Goal: Transaction & Acquisition: Book appointment/travel/reservation

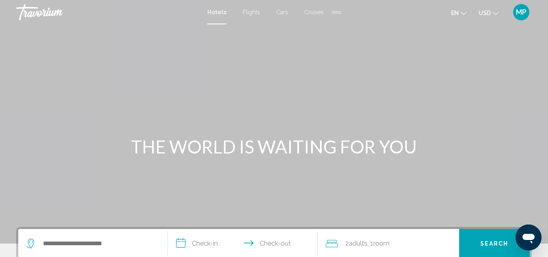
click at [249, 10] on span "Flights" at bounding box center [250, 12] width 17 height 6
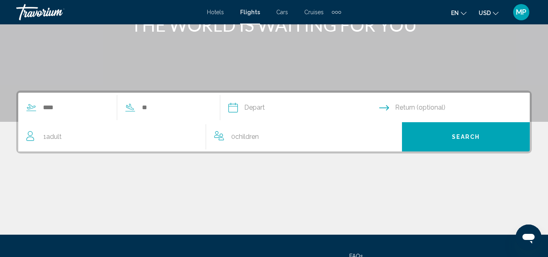
scroll to position [122, 0]
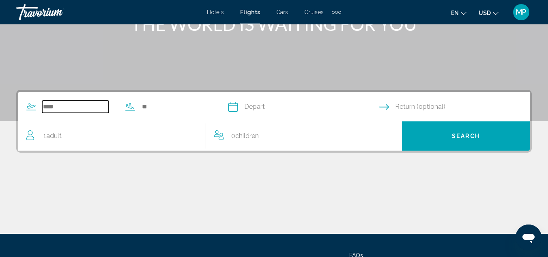
click at [62, 108] on input "Search widget" at bounding box center [75, 107] width 66 height 12
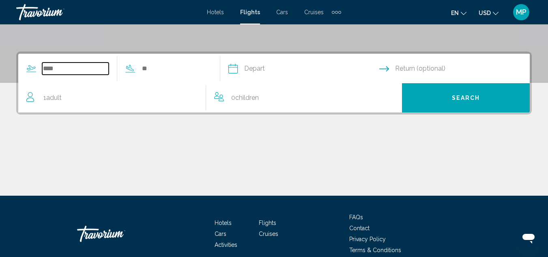
scroll to position [186, 0]
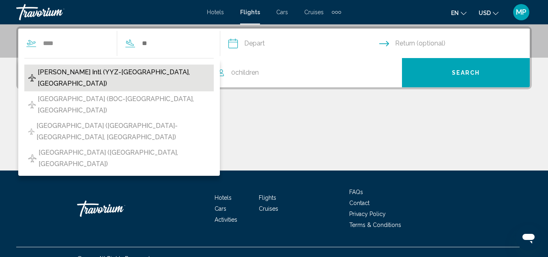
click at [69, 77] on span "[PERSON_NAME] Intl (YYZ-[GEOGRAPHIC_DATA], [GEOGRAPHIC_DATA])" at bounding box center [124, 77] width 172 height 23
type input "**********"
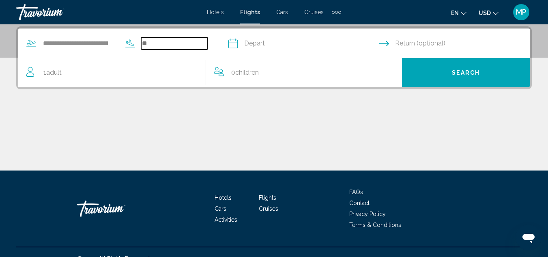
click at [164, 40] on input "Search widget" at bounding box center [174, 43] width 66 height 12
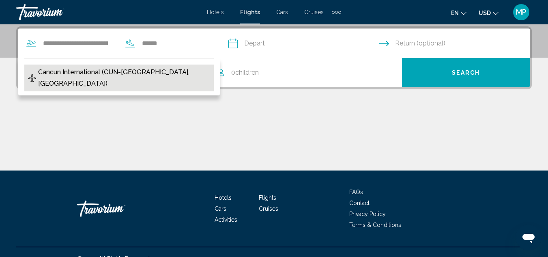
click at [163, 68] on span "Cancun International (CUN-[GEOGRAPHIC_DATA], [GEOGRAPHIC_DATA])" at bounding box center [123, 77] width 171 height 23
type input "**********"
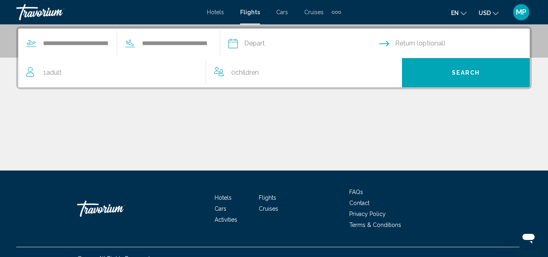
click at [248, 43] on input "Depart date" at bounding box center [303, 45] width 154 height 32
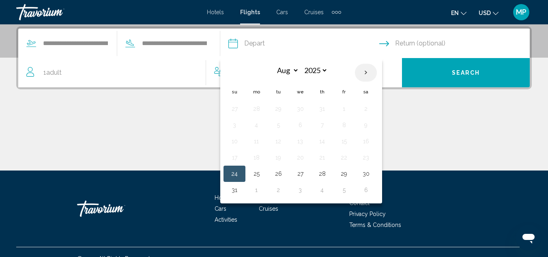
click at [376, 72] on th "Next month" at bounding box center [366, 73] width 22 height 18
select select "**"
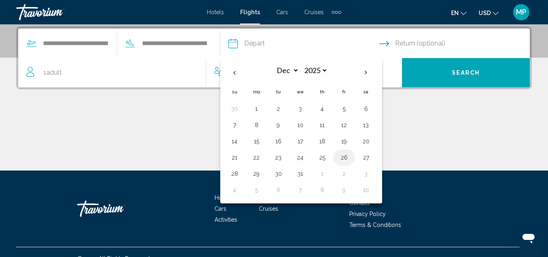
click at [350, 154] on button "26" at bounding box center [343, 157] width 13 height 11
type input "**********"
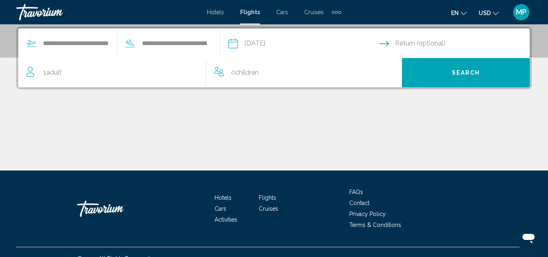
click at [426, 42] on input "Return date" at bounding box center [456, 45] width 154 height 32
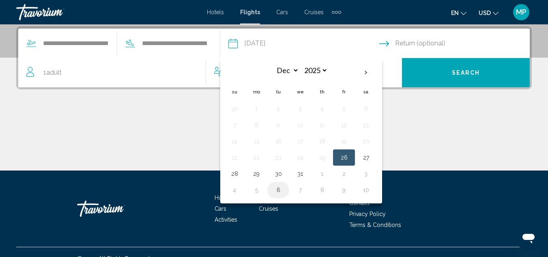
click at [284, 188] on button "6" at bounding box center [278, 189] width 13 height 11
type input "**********"
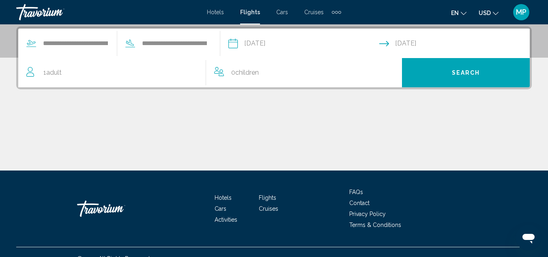
click at [37, 76] on div "1 Adult Adults" at bounding box center [115, 72] width 179 height 11
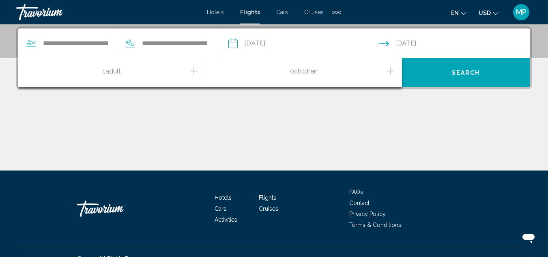
click at [192, 69] on icon "Increment adults" at bounding box center [193, 71] width 7 height 10
click at [391, 72] on icon "Increment children" at bounding box center [389, 71] width 7 height 10
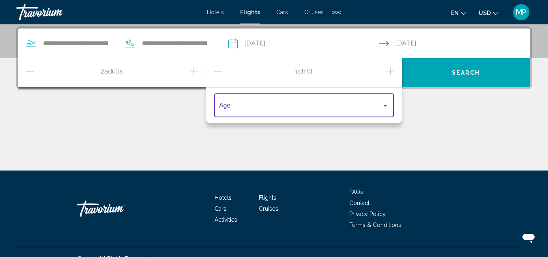
click at [387, 105] on div "Travelers: 2 adults, 1 child" at bounding box center [385, 106] width 4 height 2
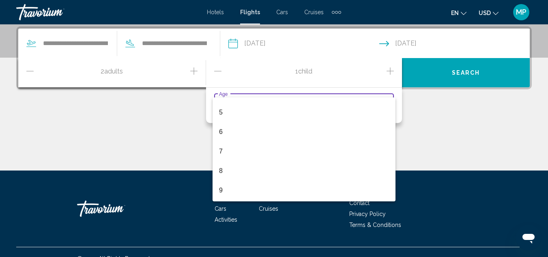
scroll to position [97, 0]
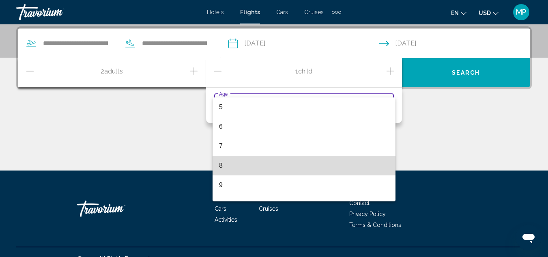
click at [374, 167] on span "8" at bounding box center [304, 165] width 170 height 19
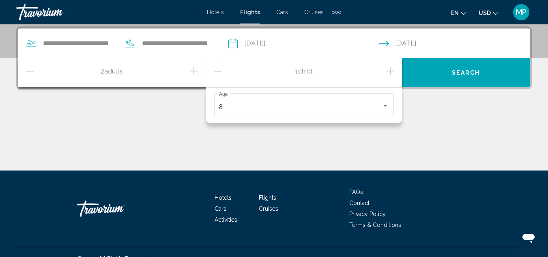
click at [392, 68] on icon "Increment children" at bounding box center [389, 71] width 7 height 10
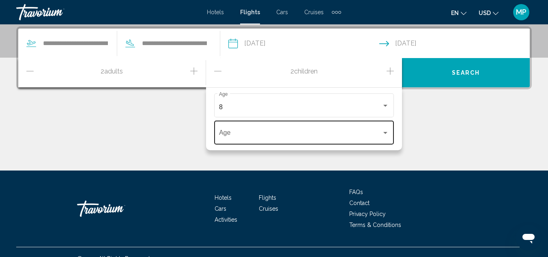
click at [391, 134] on div "Age" at bounding box center [304, 132] width 180 height 26
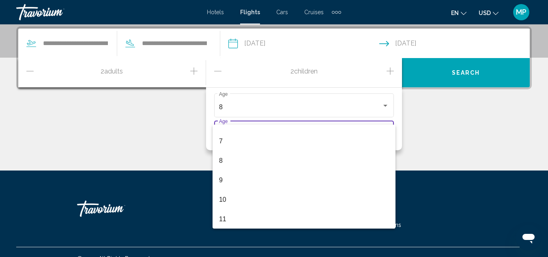
scroll to position [135, 0]
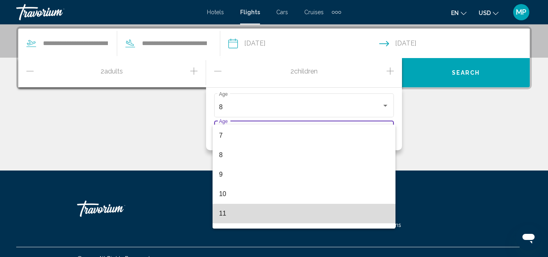
click at [376, 217] on span "11" at bounding box center [304, 212] width 170 height 19
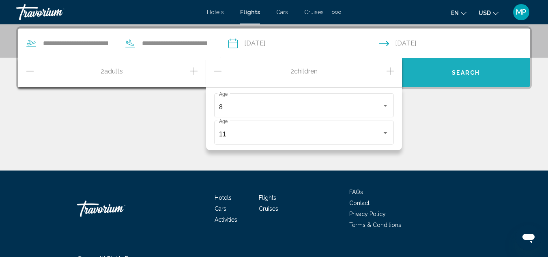
click at [490, 77] on button "Search" at bounding box center [466, 72] width 128 height 29
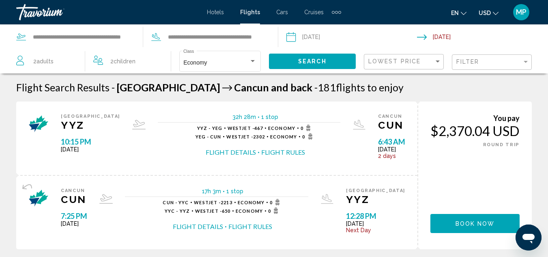
click at [524, 58] on div "Filter" at bounding box center [492, 62] width 73 height 15
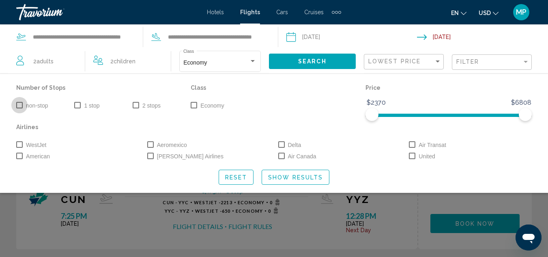
click at [19, 105] on span "Search widget" at bounding box center [19, 105] width 6 height 6
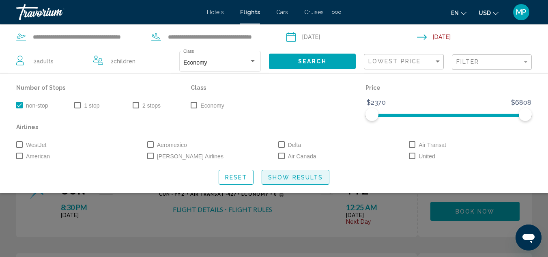
click at [297, 173] on button "Show Results" at bounding box center [295, 176] width 68 height 15
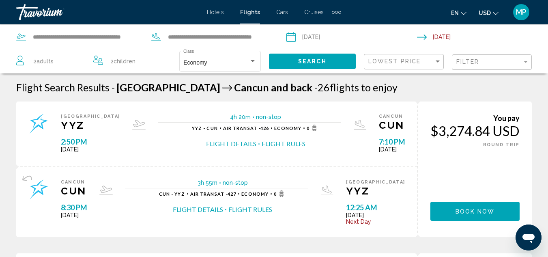
click at [491, 10] on button "USD USD ($) MXN (Mex$) CAD (Can$) GBP (£) EUR (€) AUD (A$) NZD (NZ$) CNY (CN¥)" at bounding box center [488, 13] width 20 height 12
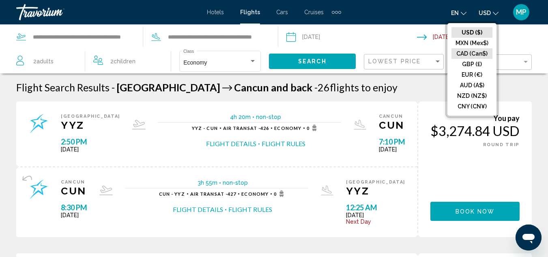
click at [466, 49] on button "CAD (Can$)" at bounding box center [471, 53] width 41 height 11
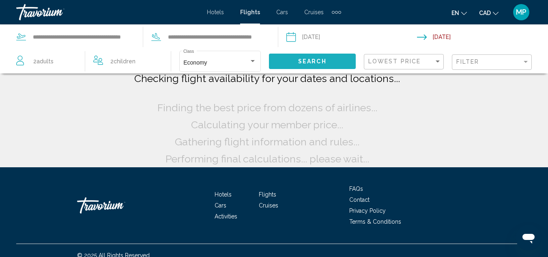
click at [343, 59] on button "Search" at bounding box center [312, 60] width 87 height 15
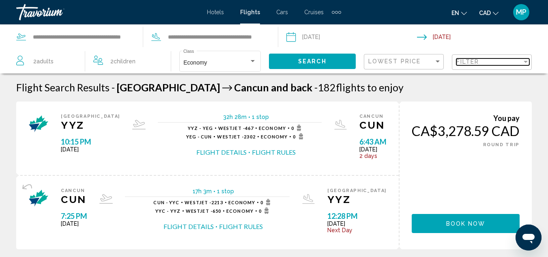
click at [524, 59] on div "Filter" at bounding box center [525, 61] width 7 height 6
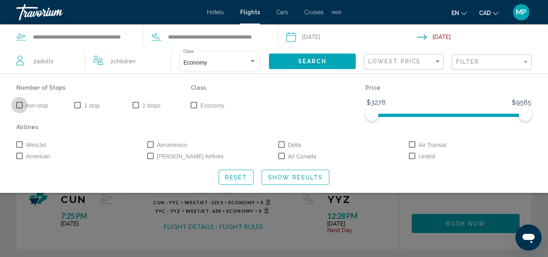
click at [20, 104] on span "Search widget" at bounding box center [19, 105] width 6 height 6
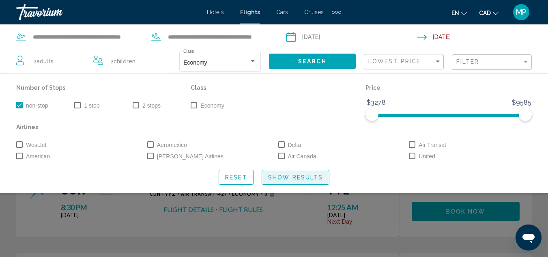
click at [296, 175] on span "Show Results" at bounding box center [295, 177] width 55 height 6
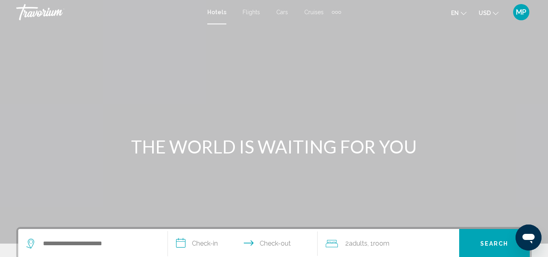
click at [335, 14] on div "Extra navigation items" at bounding box center [335, 12] width 9 height 12
click at [325, 27] on span "Activities" at bounding box center [323, 27] width 23 height 6
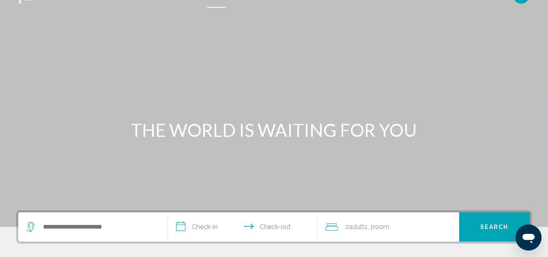
scroll to position [9, 0]
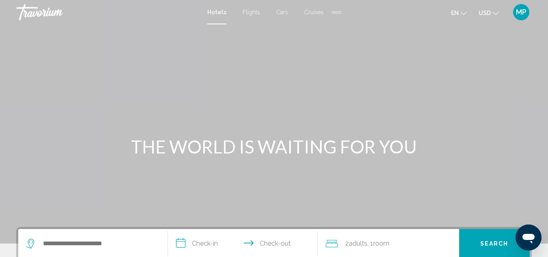
click at [251, 13] on span "Flights" at bounding box center [250, 12] width 17 height 6
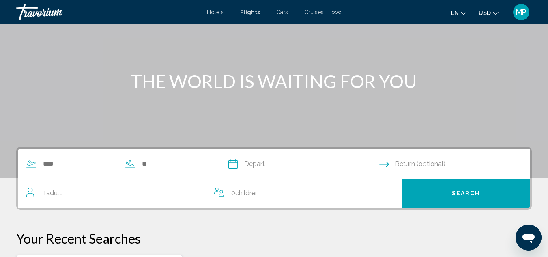
scroll to position [71, 0]
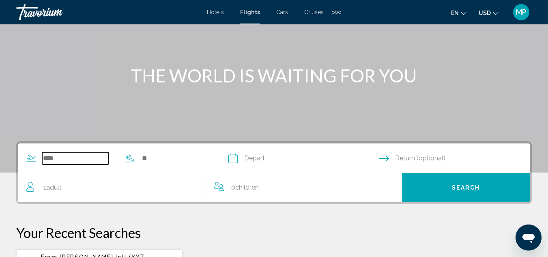
click at [71, 155] on input "Search widget" at bounding box center [75, 158] width 66 height 12
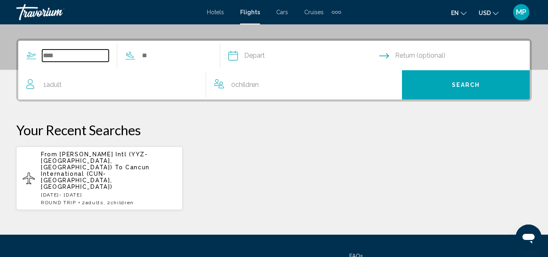
scroll to position [186, 0]
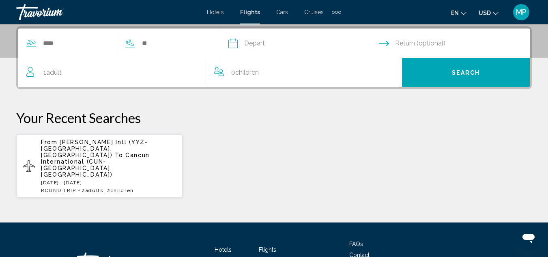
click at [72, 156] on span "Cancun International (CUN-[GEOGRAPHIC_DATA], [GEOGRAPHIC_DATA])" at bounding box center [95, 165] width 109 height 26
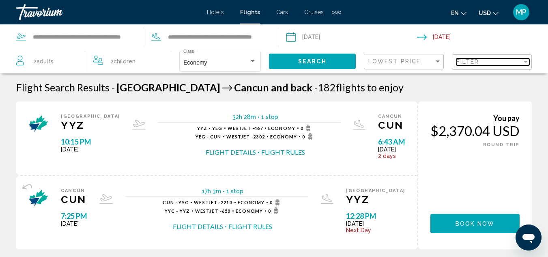
click at [513, 62] on div "Filter" at bounding box center [489, 61] width 66 height 6
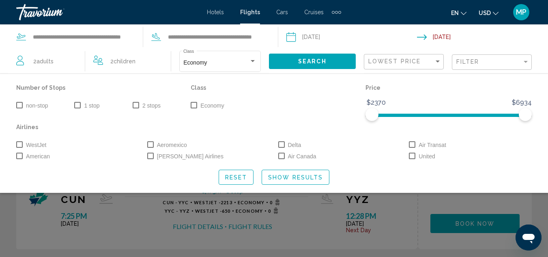
click at [17, 107] on span "Search widget" at bounding box center [19, 105] width 6 height 6
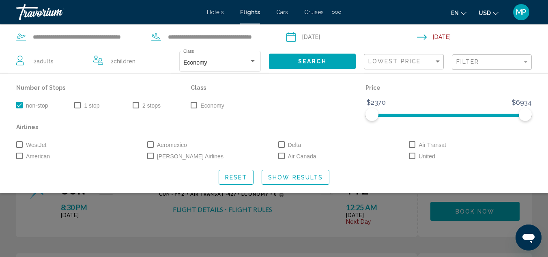
click at [305, 175] on span "Show Results" at bounding box center [295, 177] width 55 height 6
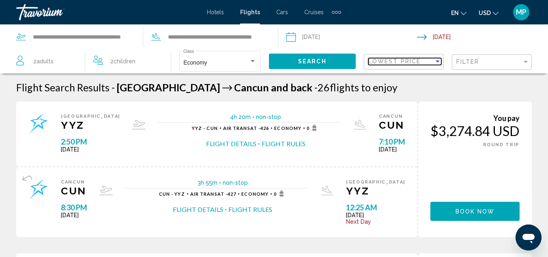
click at [437, 64] on div "Sort by" at bounding box center [437, 61] width 7 height 6
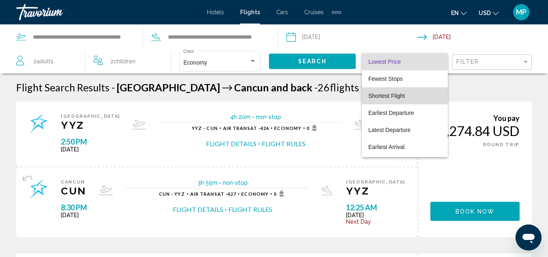
click at [406, 87] on span "Shortest Flight" at bounding box center [404, 78] width 73 height 17
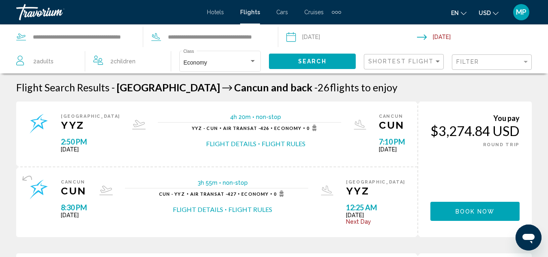
click at [41, 62] on span "Adults" at bounding box center [44, 61] width 17 height 6
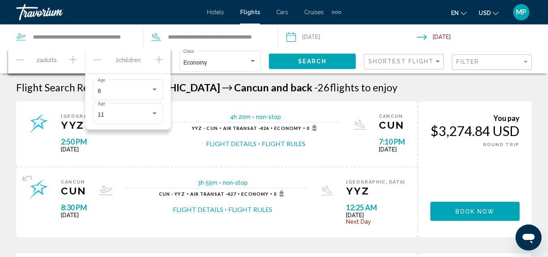
click at [92, 60] on div "2 Child Children 8 Age [DEMOGRAPHIC_DATA] Age" at bounding box center [127, 61] width 85 height 24
click at [96, 58] on icon "Decrement children" at bounding box center [96, 60] width 7 height 10
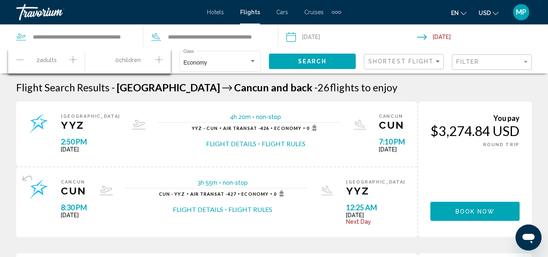
click at [22, 59] on icon "Decrement adults" at bounding box center [19, 60] width 7 height 10
click at [282, 59] on button "Search" at bounding box center [312, 60] width 87 height 15
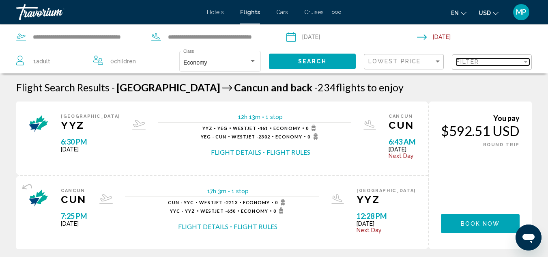
click at [505, 65] on div "Filter" at bounding box center [489, 61] width 66 height 6
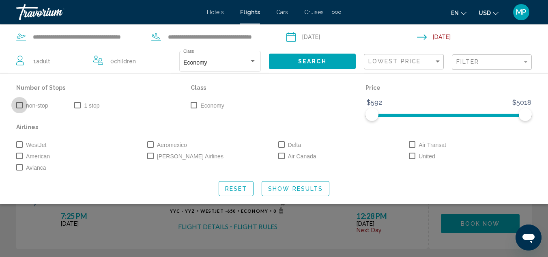
click at [18, 106] on span "Search widget" at bounding box center [19, 105] width 6 height 6
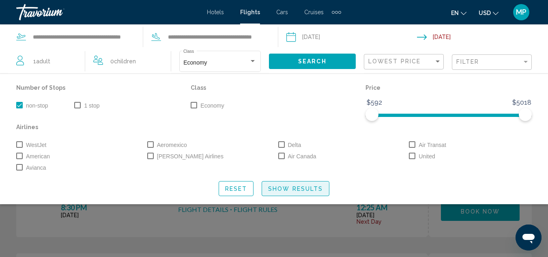
click at [282, 190] on span "Show Results" at bounding box center [295, 188] width 55 height 6
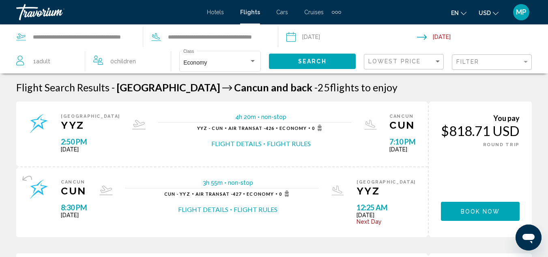
click at [492, 13] on icon "Change currency" at bounding box center [495, 14] width 6 height 6
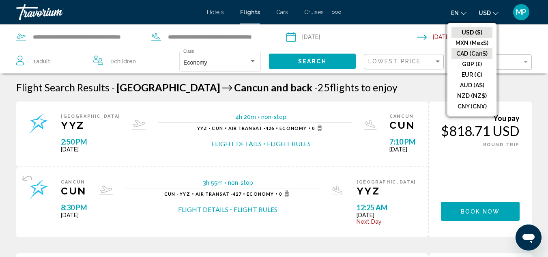
click at [480, 49] on button "CAD (Can$)" at bounding box center [471, 53] width 41 height 11
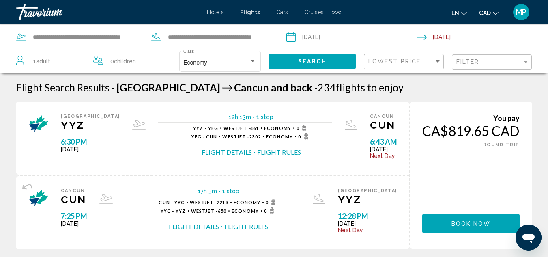
click at [491, 55] on div "Filter" at bounding box center [492, 62] width 73 height 15
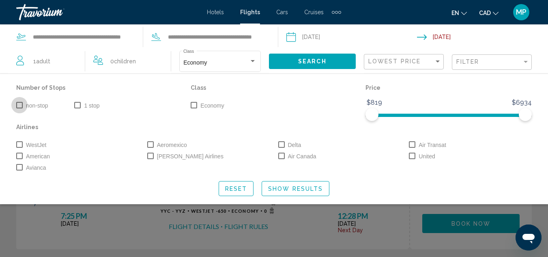
click at [17, 108] on span "Search widget" at bounding box center [19, 105] width 6 height 6
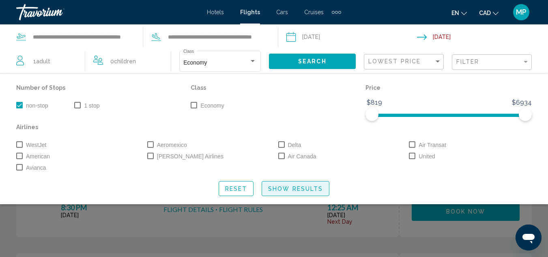
click at [289, 190] on span "Show Results" at bounding box center [295, 188] width 55 height 6
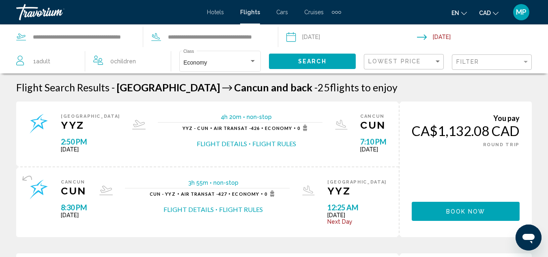
click at [440, 34] on input "Return date: Jan 6, 2026" at bounding box center [484, 38] width 134 height 27
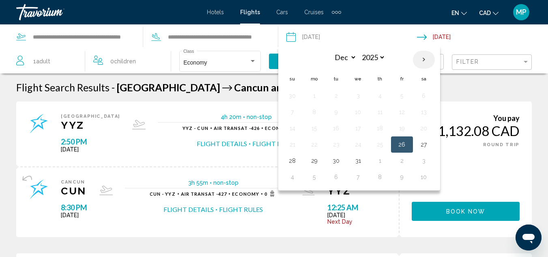
click at [428, 57] on th "Next month" at bounding box center [424, 60] width 22 height 18
select select "*"
select select "****"
click at [360, 109] on button "7" at bounding box center [357, 111] width 13 height 11
type input "**********"
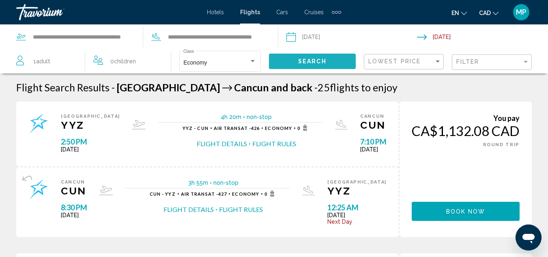
click at [316, 65] on button "Search" at bounding box center [312, 60] width 87 height 15
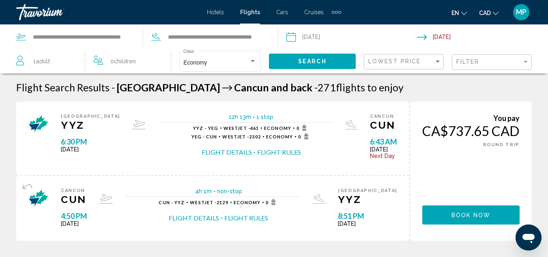
click at [500, 67] on div "Filter" at bounding box center [492, 62] width 73 height 15
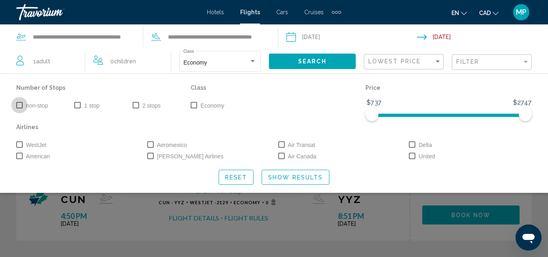
click at [18, 107] on span "Search widget" at bounding box center [19, 105] width 6 height 6
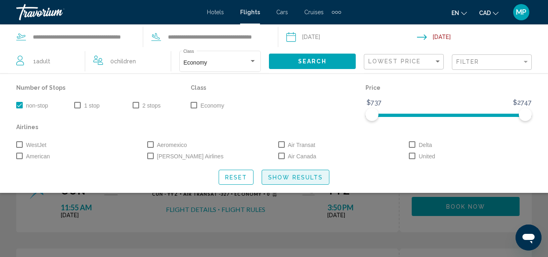
click at [283, 176] on span "Show Results" at bounding box center [295, 177] width 55 height 6
